Goal: Information Seeking & Learning: Learn about a topic

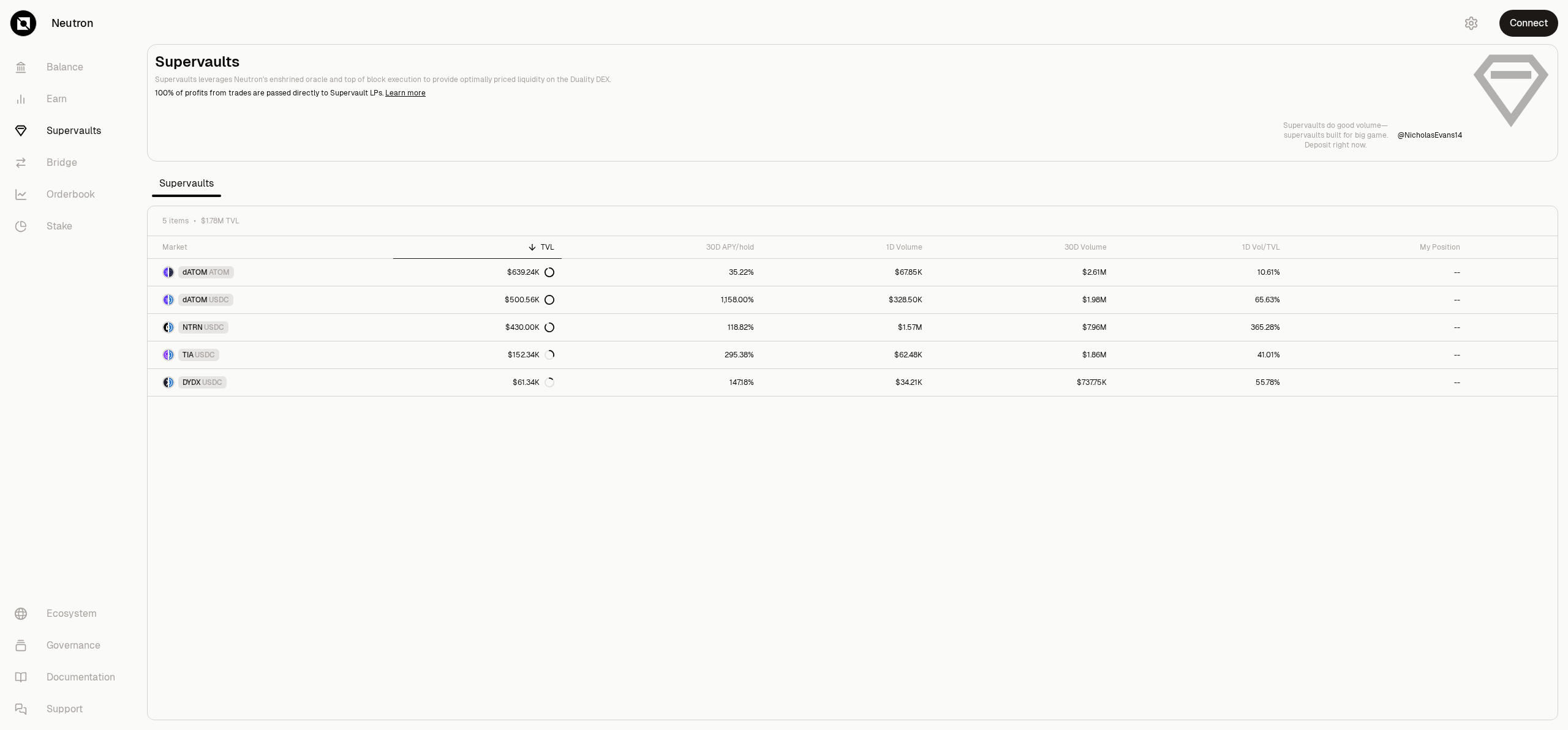
click at [1182, 171] on section "Supervaults Supervaults leverages Neutron's enshrined oracle and top of block e…" at bounding box center [852, 365] width 1431 height 730
click at [860, 128] on div "Liquidity sleeps— arbs move like wolves in the night— feeding on the spread. @ …" at bounding box center [852, 135] width 1395 height 29
drag, startPoint x: 539, startPoint y: 92, endPoint x: 544, endPoint y: 47, distance: 45.3
click at [544, 47] on main "Supervaults Supervaults leverages Neutron's enshrined oracle and top of block e…" at bounding box center [852, 102] width 1411 height 117
copy header "Supervaults Supervaults leverages Neutron's enshrined oracle and top of block e…"
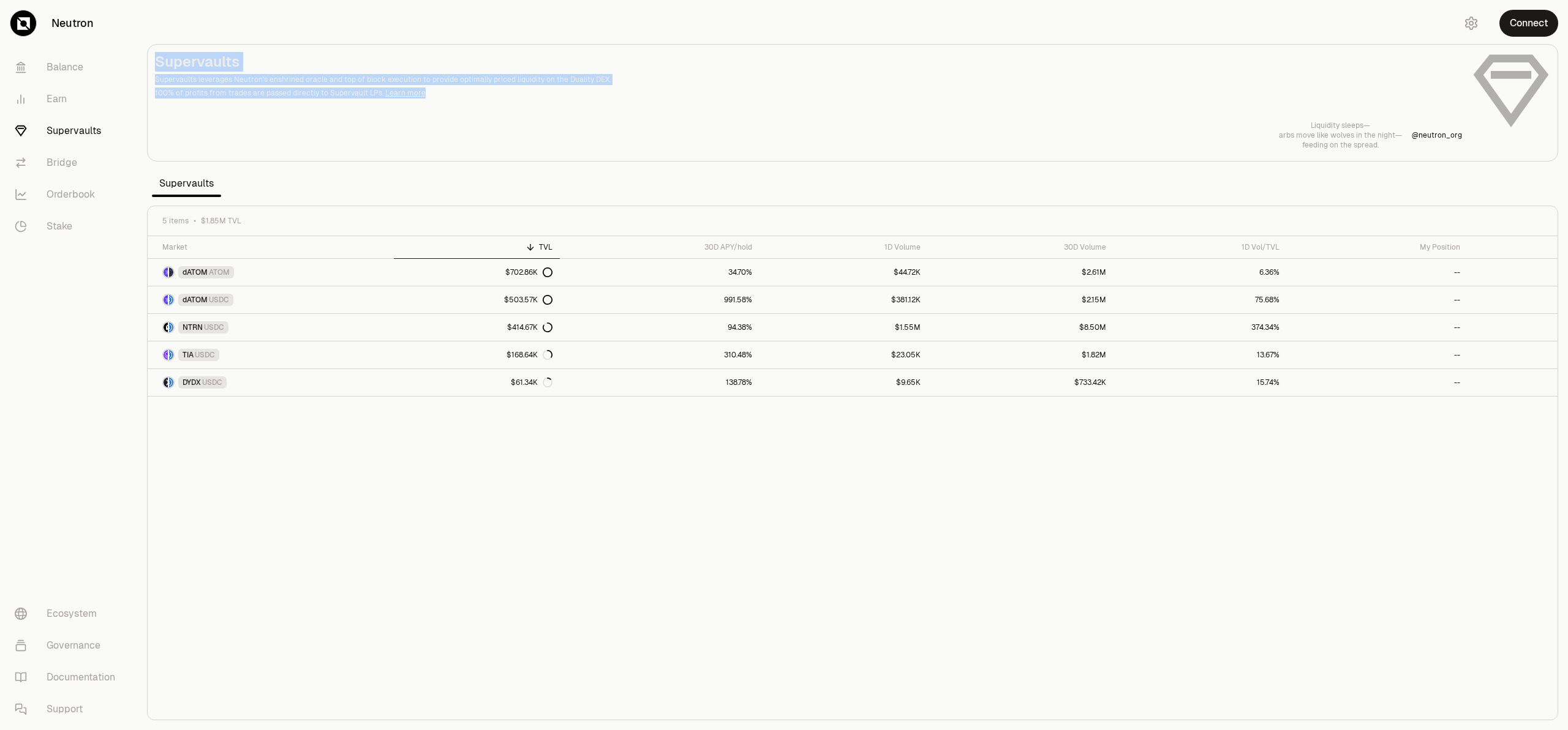
click at [1132, 123] on div "Liquidity sleeps— arbs move like wolves in the night— feeding on the spread. @ …" at bounding box center [852, 135] width 1395 height 29
drag, startPoint x: 628, startPoint y: 74, endPoint x: 781, endPoint y: 116, distance: 158.7
click at [757, 115] on div "Supervaults Supervaults leverages Neutron's enshrined oracle and top of block e…" at bounding box center [852, 101] width 1395 height 98
click at [841, 115] on div "Supervaults Supervaults leverages Neutron's enshrined oracle and top of block e…" at bounding box center [852, 101] width 1395 height 98
